Goal: Information Seeking & Learning: Learn about a topic

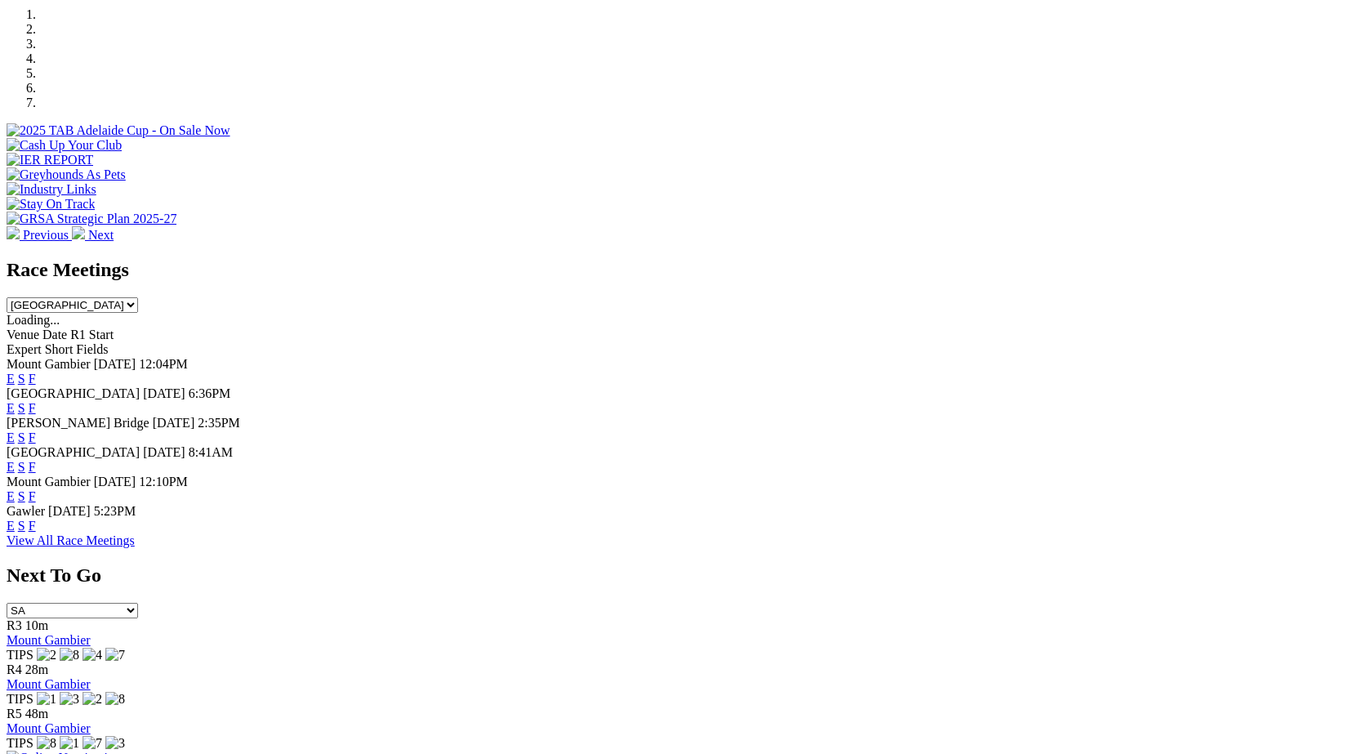
scroll to position [518, 0]
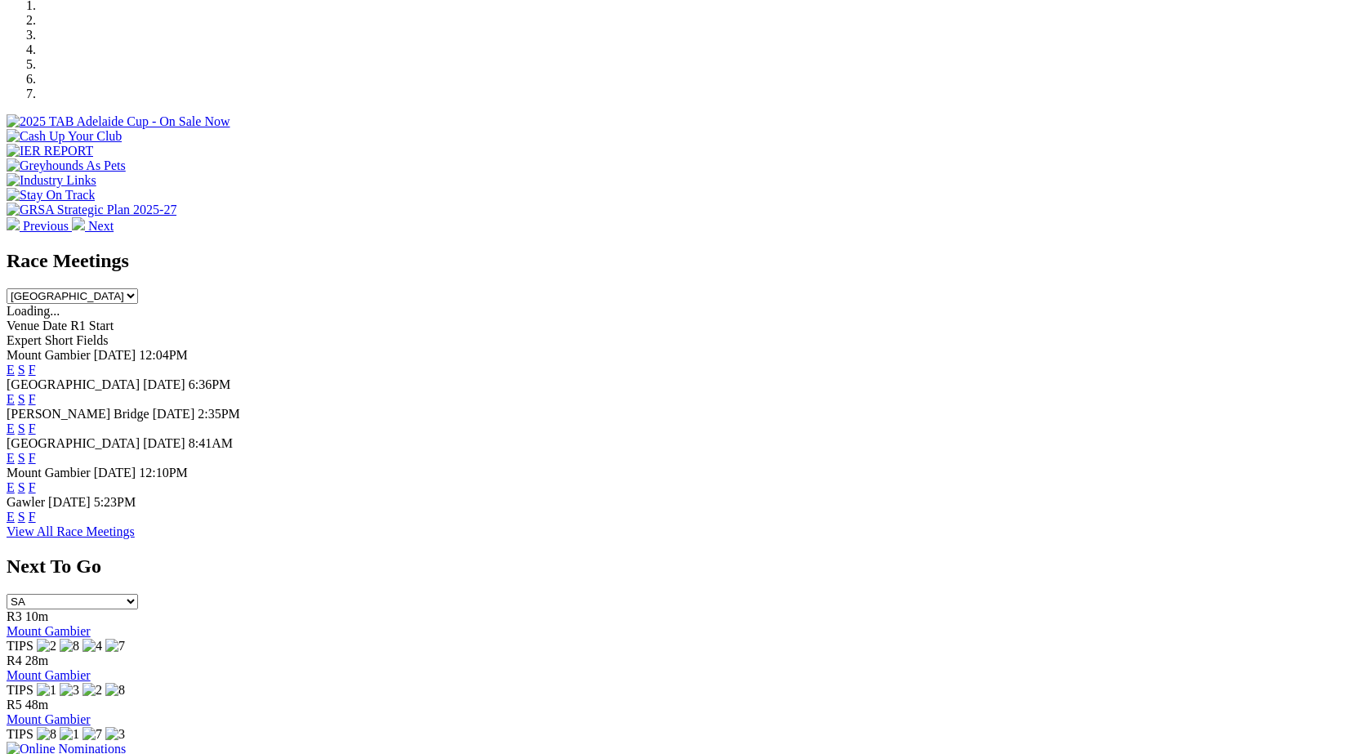
click at [36, 517] on link "F" at bounding box center [32, 517] width 7 height 14
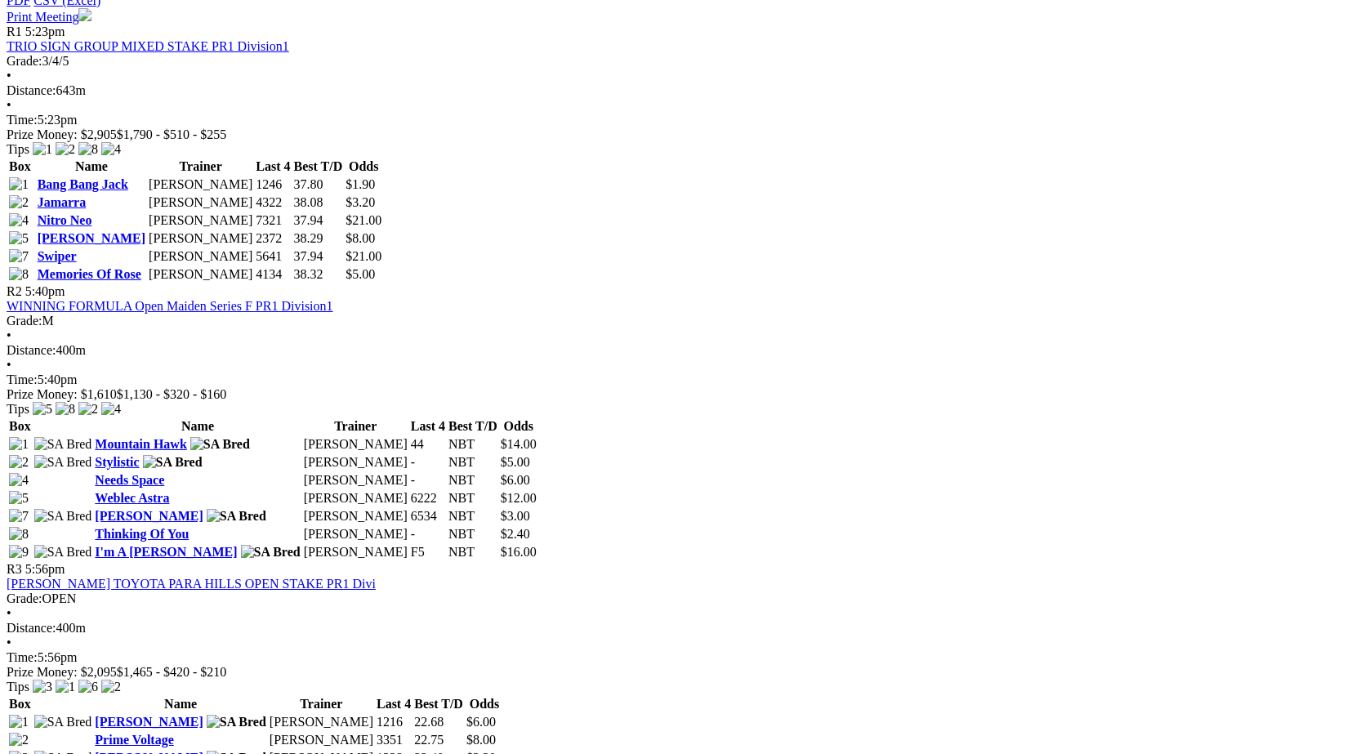
scroll to position [681, 0]
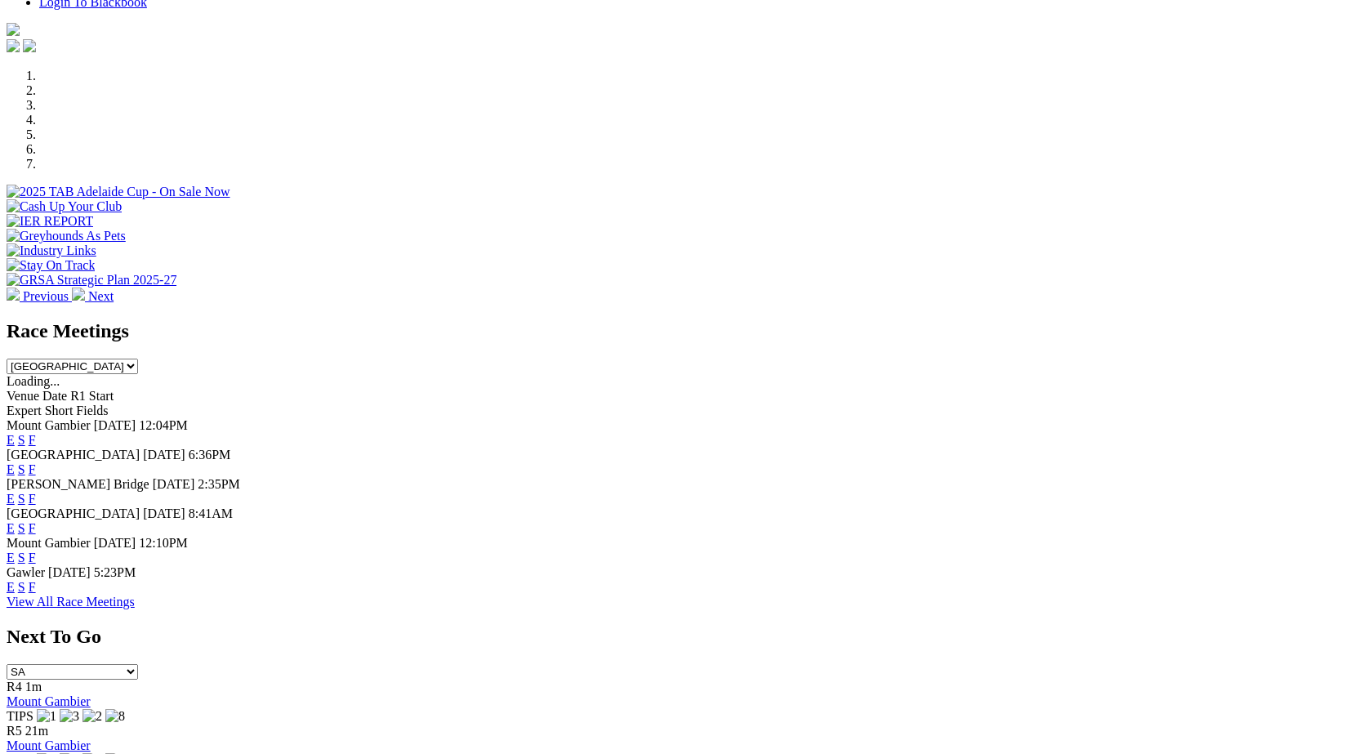
scroll to position [452, 0]
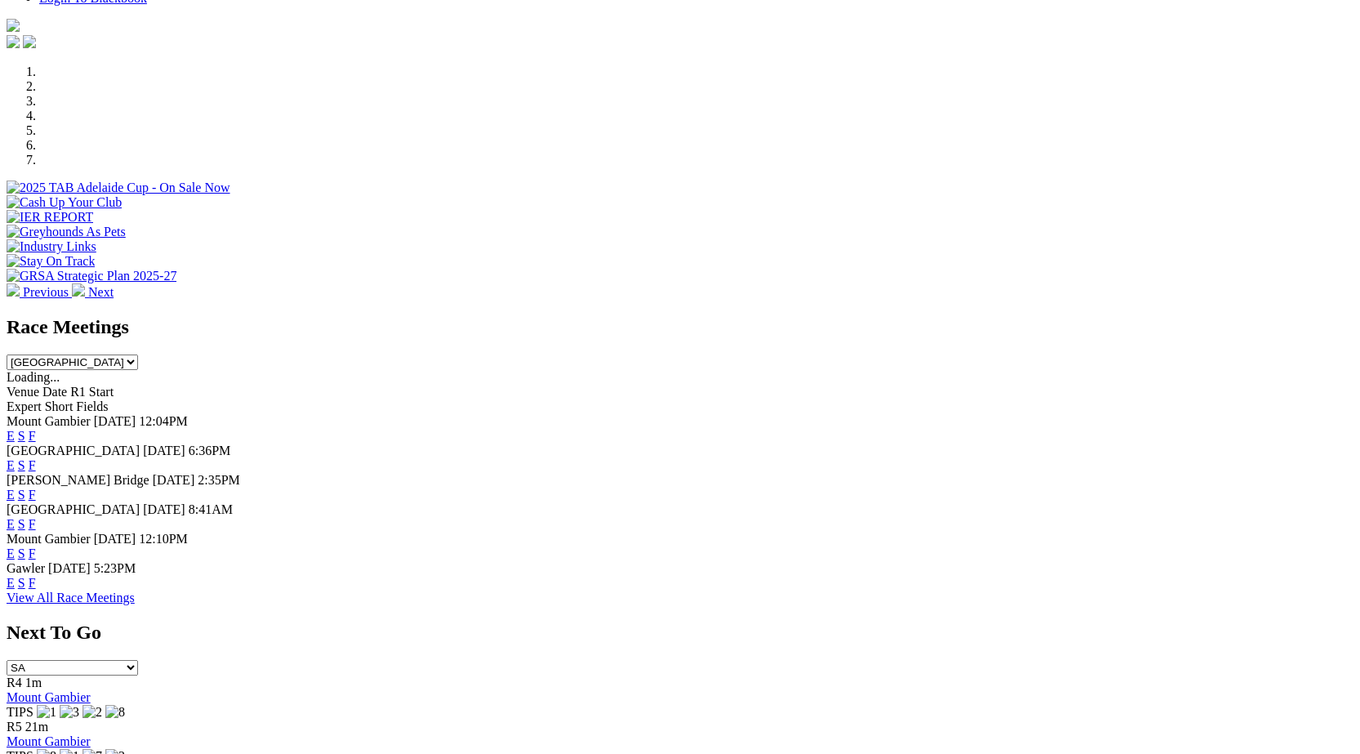
click at [36, 488] on link "F" at bounding box center [32, 495] width 7 height 14
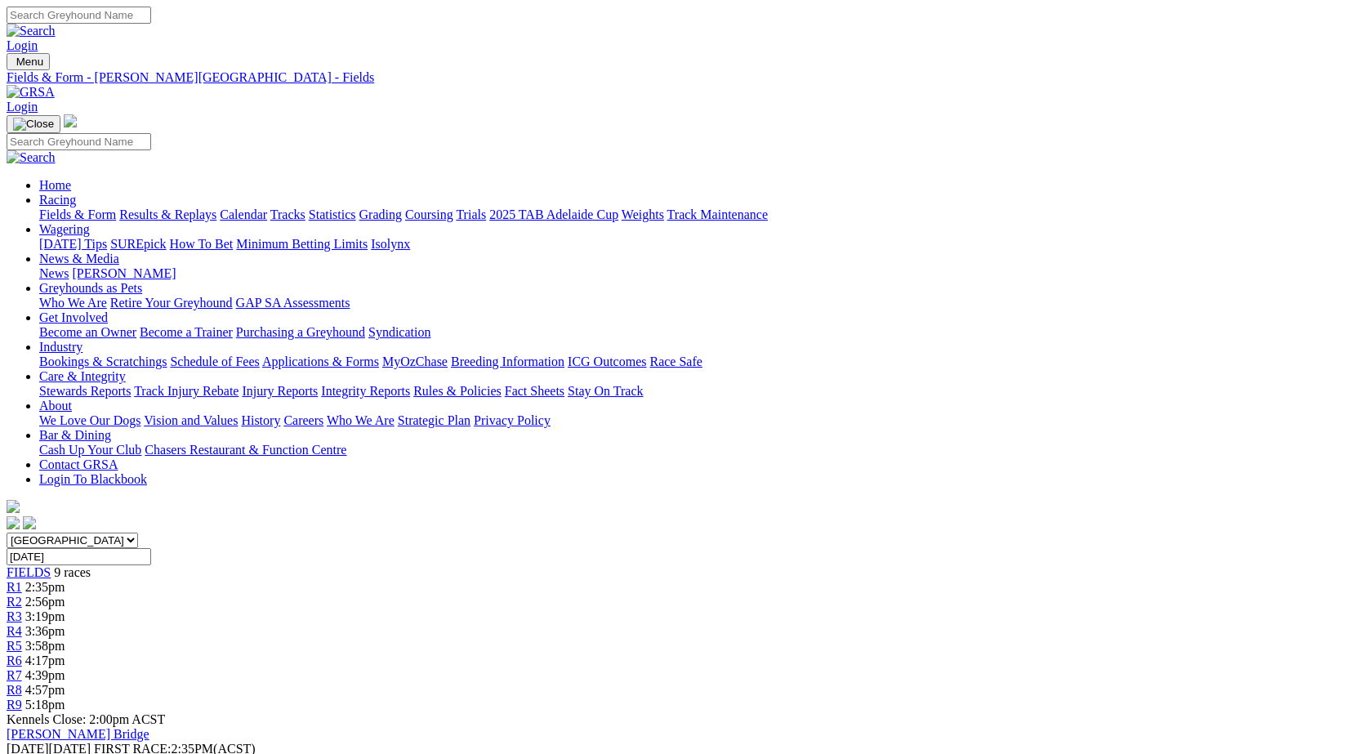
click at [100, 208] on link "Fields & Form" at bounding box center [77, 215] width 77 height 14
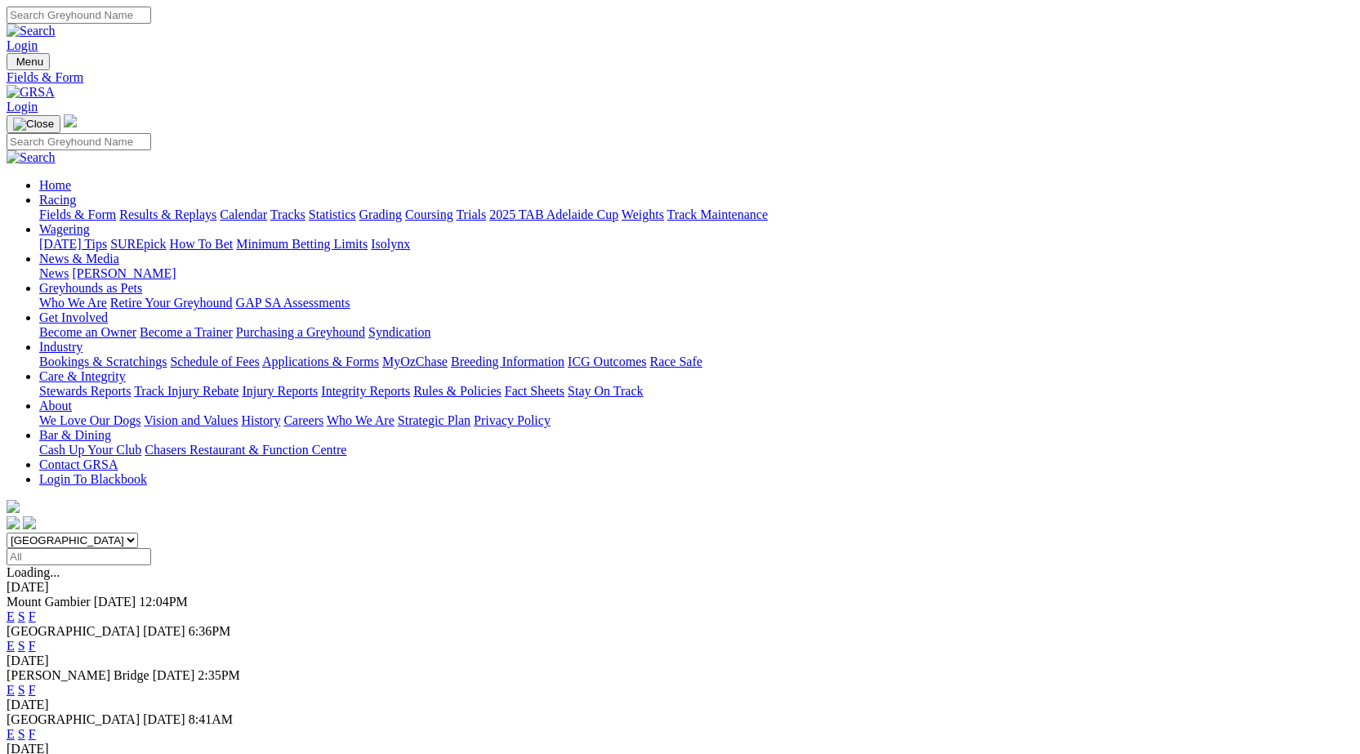
click at [36, 639] on link "F" at bounding box center [32, 646] width 7 height 14
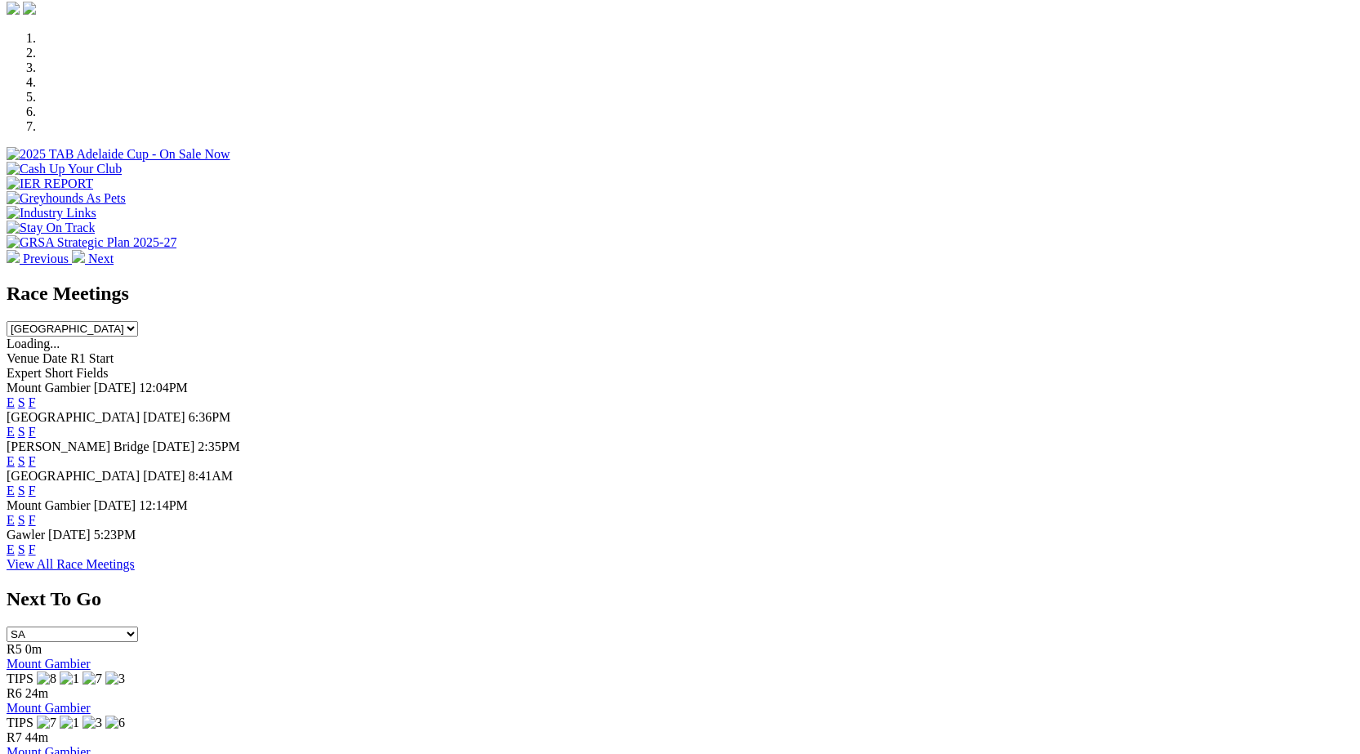
scroll to position [528, 0]
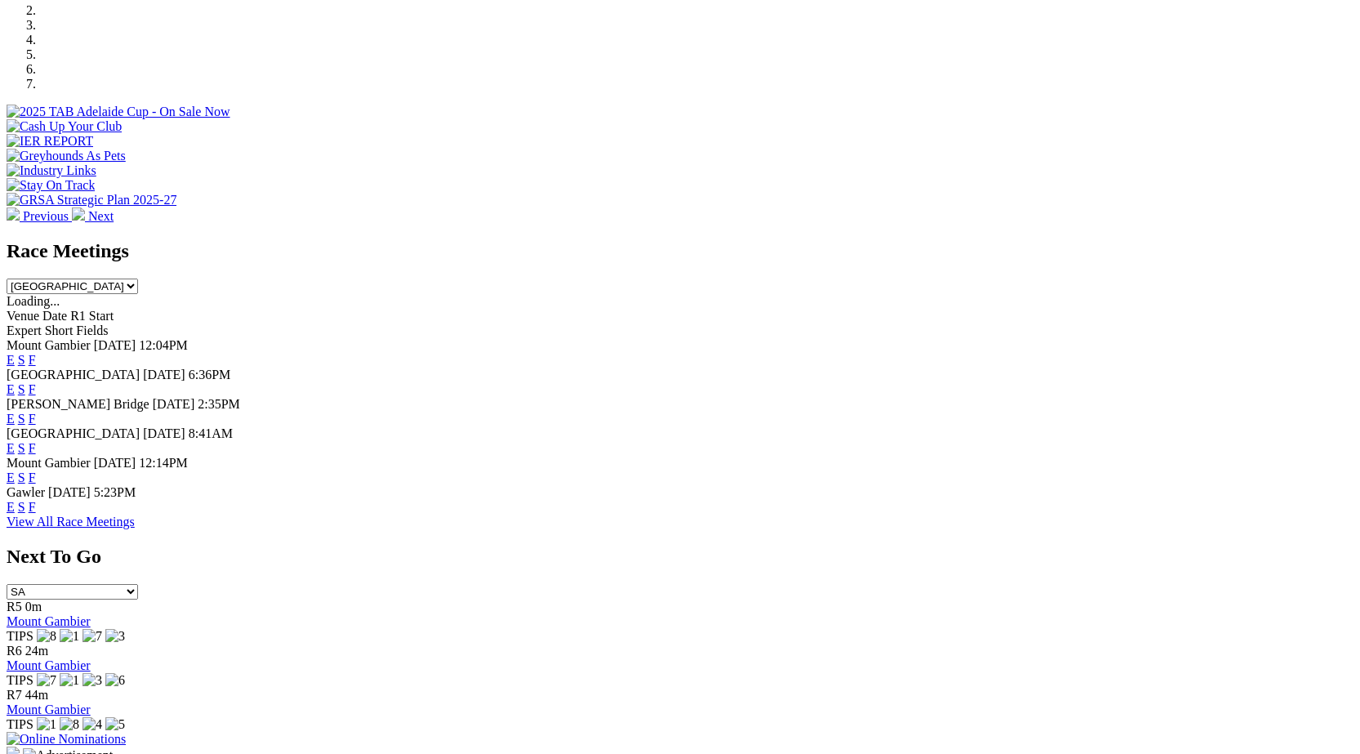
click at [36, 382] on link "F" at bounding box center [32, 389] width 7 height 14
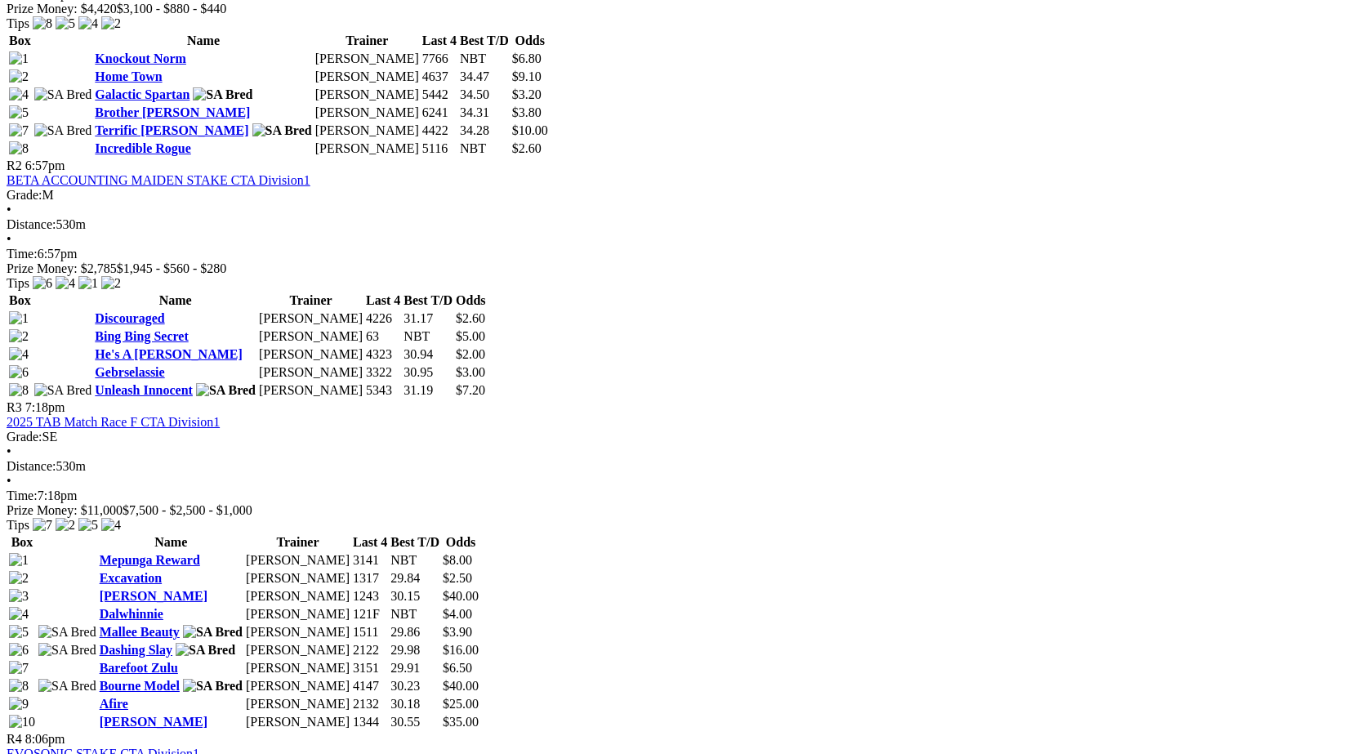
scroll to position [981, 0]
